Goal: Task Accomplishment & Management: Manage account settings

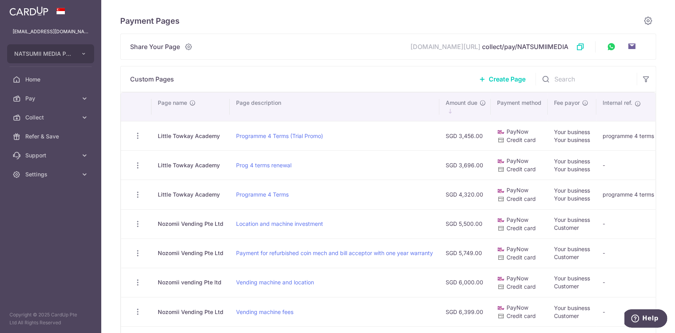
click at [76, 120] on span "Collect" at bounding box center [51, 118] width 52 height 8
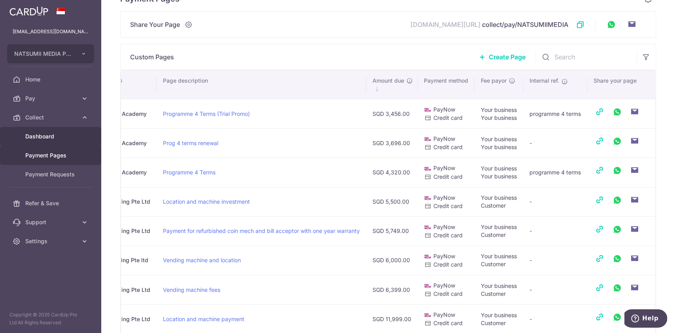
click at [54, 135] on span "Dashboard" at bounding box center [51, 137] width 52 height 8
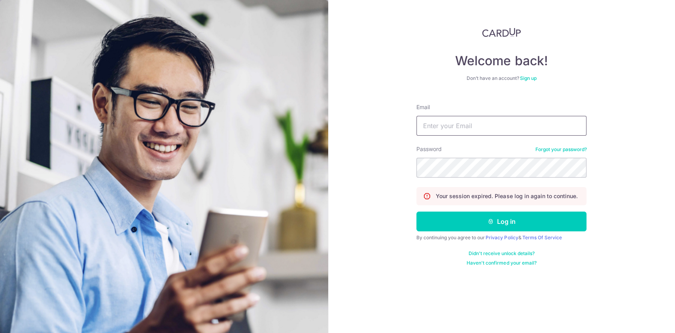
type input "[EMAIL_ADDRESS][DOMAIN_NAME]"
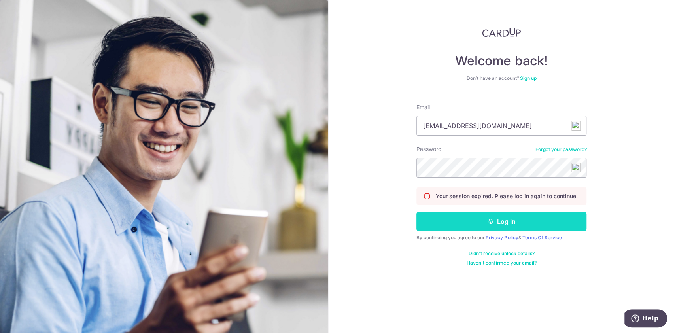
click at [505, 220] on button "Log in" at bounding box center [502, 222] width 170 height 20
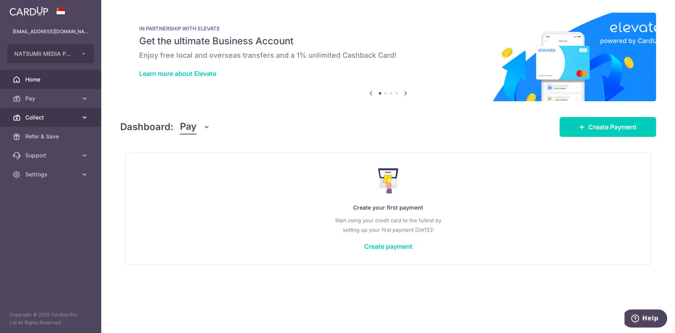
click at [82, 113] on link "Collect" at bounding box center [50, 117] width 101 height 19
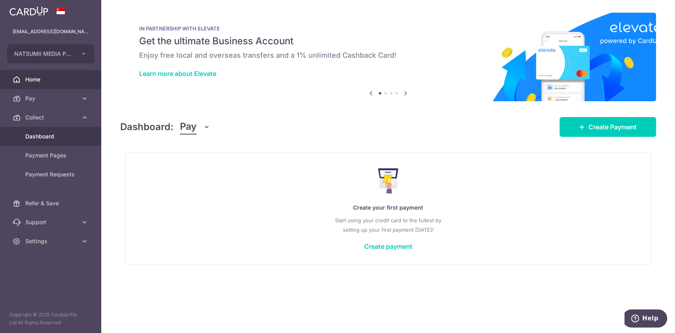
click at [58, 138] on span "Dashboard" at bounding box center [51, 137] width 52 height 8
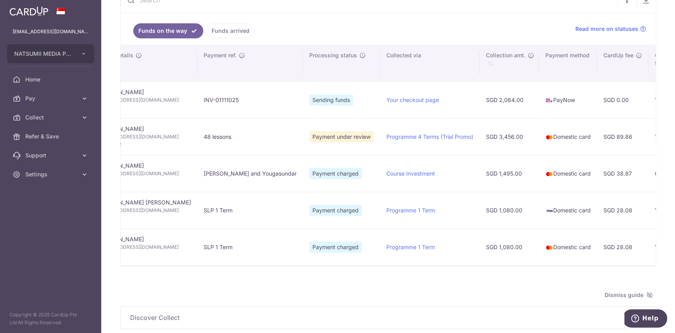
scroll to position [0, 139]
type input "[DATE]"
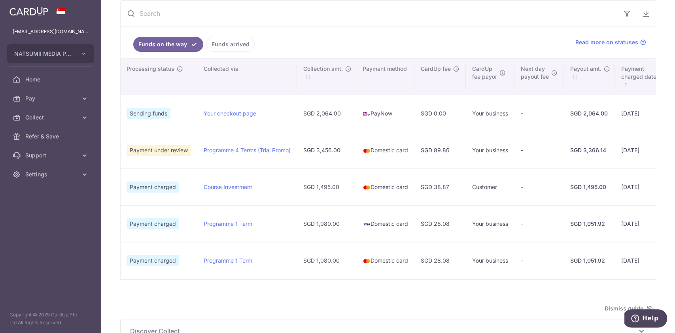
scroll to position [105, 0]
